Goal: Task Accomplishment & Management: Use online tool/utility

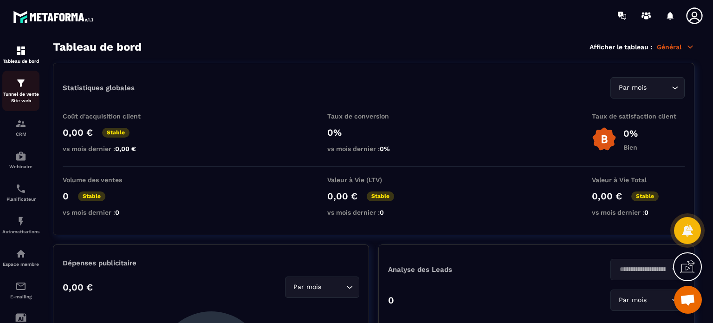
click at [26, 86] on div "Tunnel de vente Site web" at bounding box center [20, 90] width 37 height 26
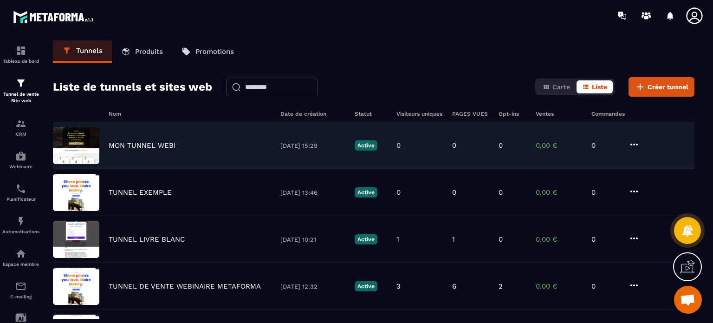
click at [143, 136] on div "MON TUNNEL WEBI [DATE] 15:29 Active 0 0 0 0,00 € 0" at bounding box center [373, 145] width 641 height 47
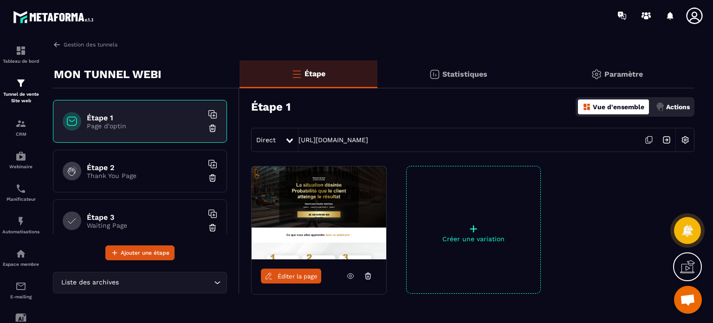
click at [301, 271] on link "Éditer la page" at bounding box center [291, 275] width 60 height 15
